Goal: Book appointment/travel/reservation

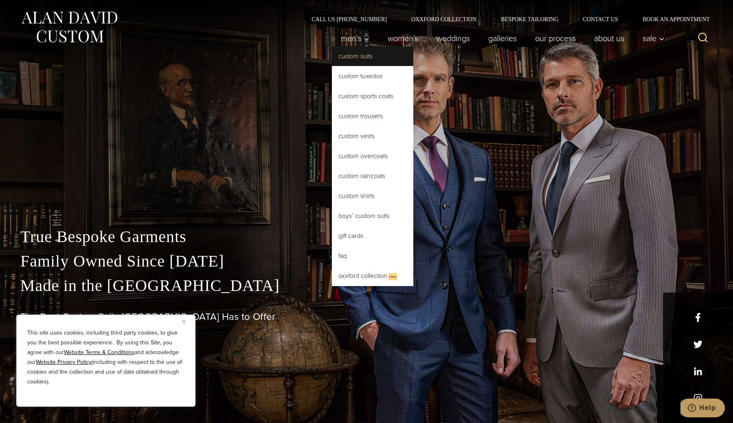
click at [354, 60] on link "Custom Suits" at bounding box center [372, 56] width 81 height 20
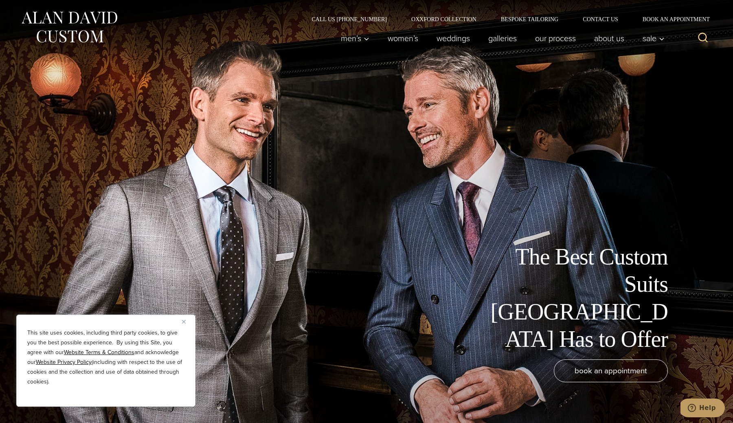
click at [185, 321] on img "Close" at bounding box center [184, 322] width 4 height 4
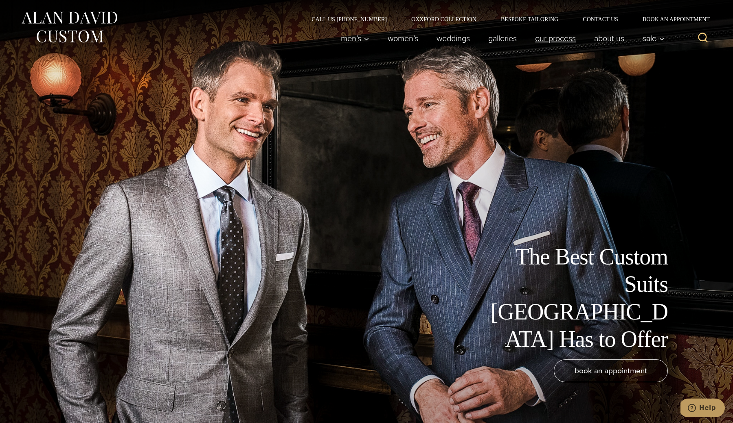
click at [556, 41] on link "Our Process" at bounding box center [555, 38] width 59 height 16
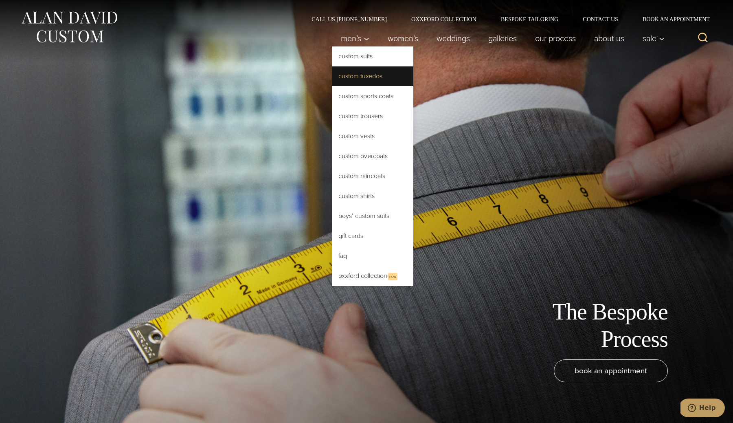
click at [371, 77] on link "Custom Tuxedos" at bounding box center [372, 76] width 81 height 20
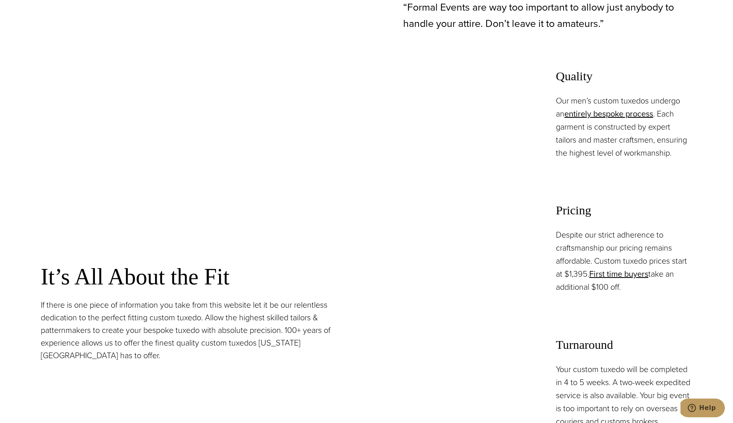
scroll to position [650, 0]
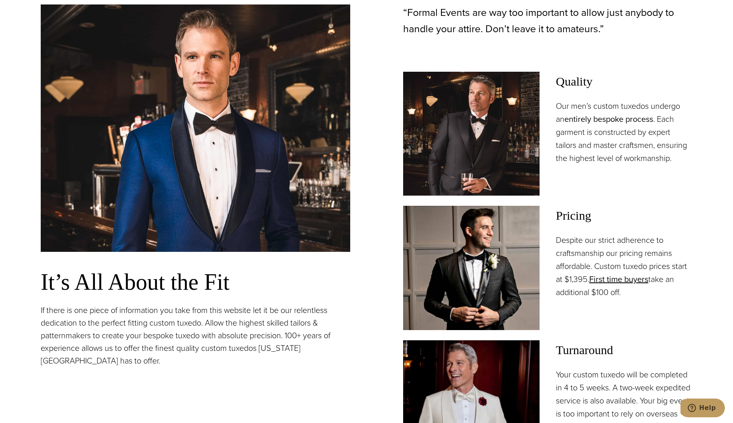
click at [580, 123] on link "entirely bespoke process" at bounding box center [609, 119] width 89 height 12
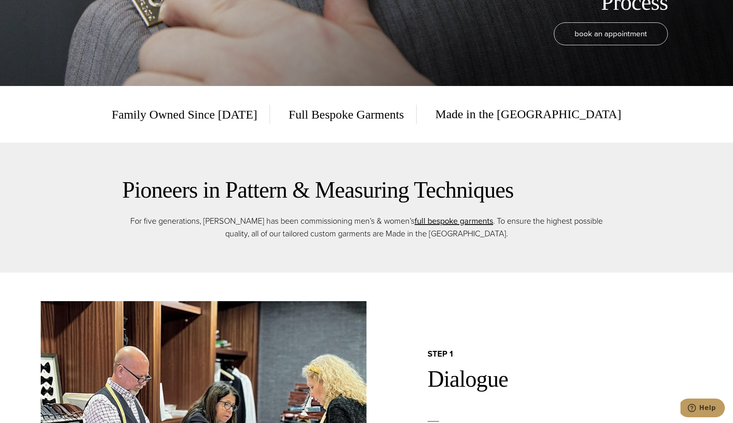
scroll to position [192, 0]
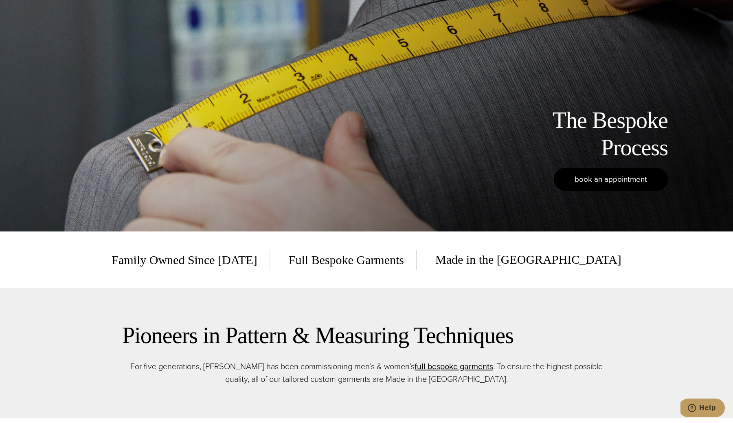
click at [599, 179] on span "book an appointment" at bounding box center [611, 179] width 73 height 12
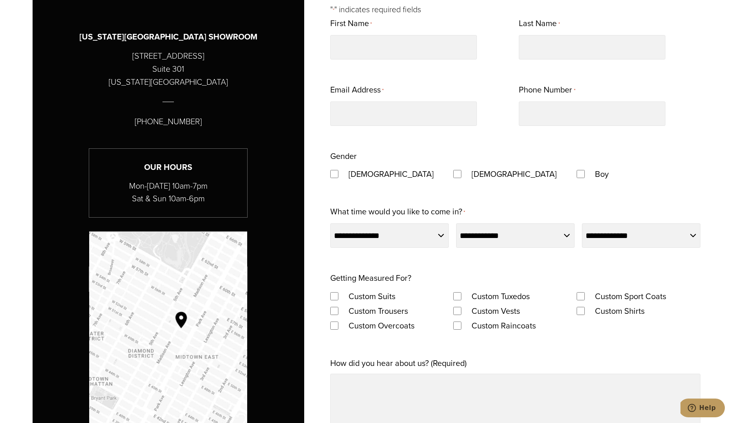
scroll to position [535, 0]
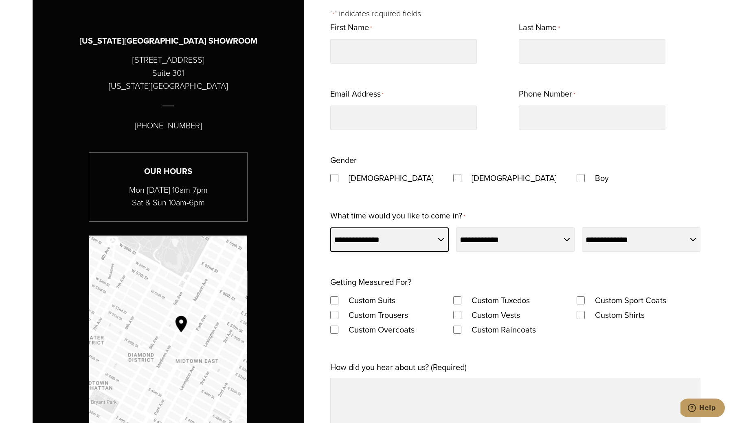
click at [427, 240] on select "**********" at bounding box center [389, 239] width 119 height 24
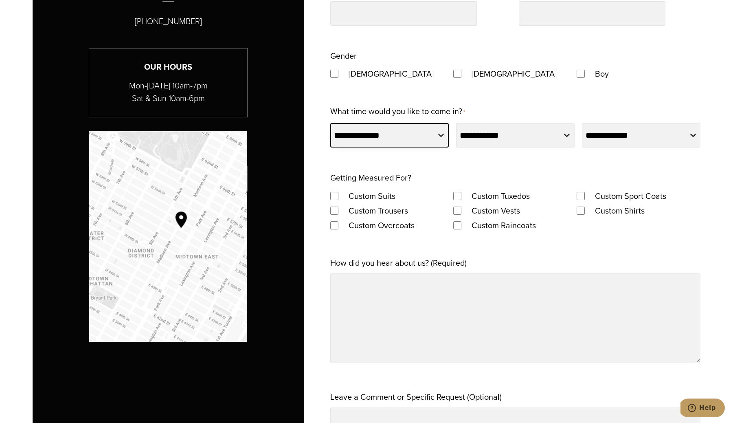
scroll to position [650, 0]
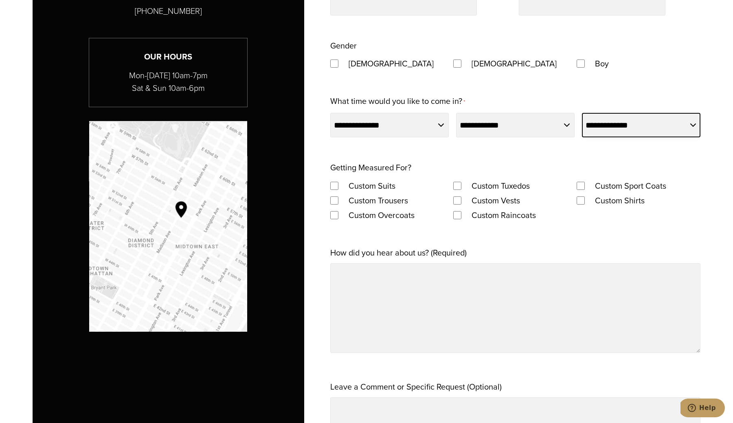
click at [602, 127] on select "**********" at bounding box center [641, 125] width 119 height 24
click at [582, 113] on select "**********" at bounding box center [641, 125] width 119 height 24
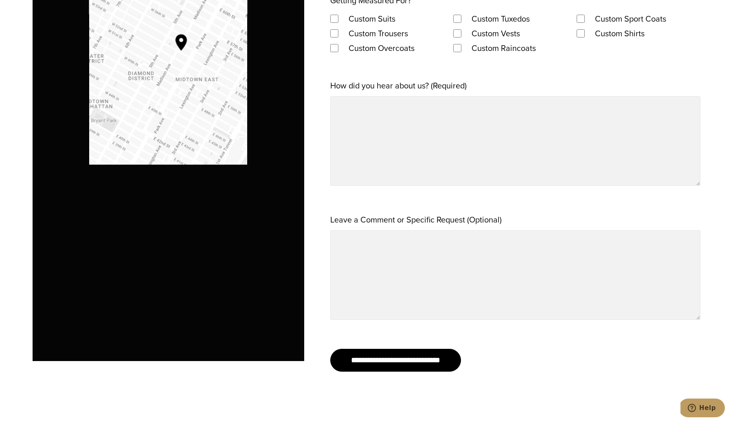
scroll to position [910, 0]
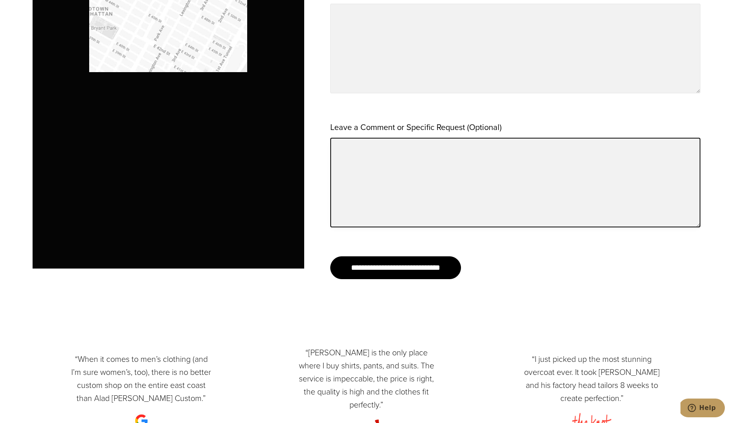
click at [518, 167] on textarea "Leave a Comment or Specific Request (Optional)" at bounding box center [515, 183] width 370 height 90
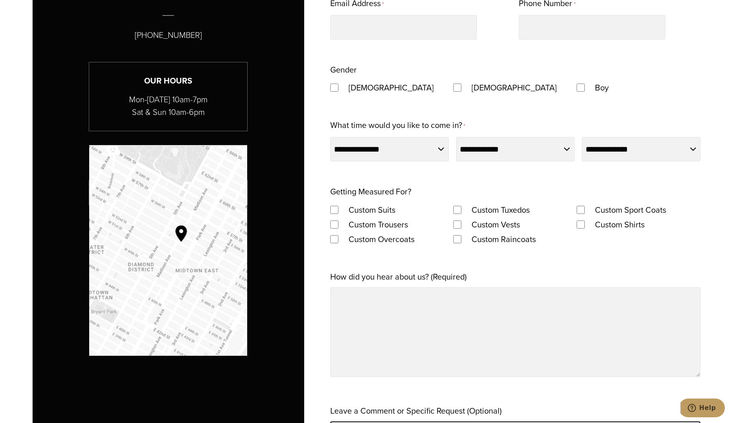
scroll to position [562, 0]
